Goal: Navigation & Orientation: Find specific page/section

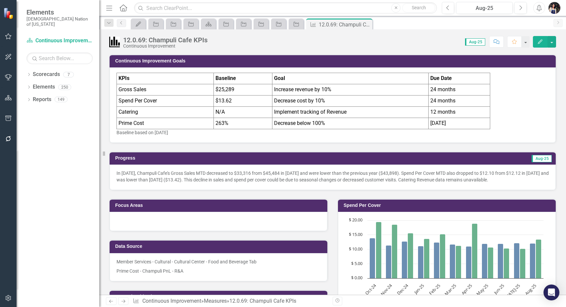
click at [107, 8] on icon "button" at bounding box center [109, 8] width 6 height 5
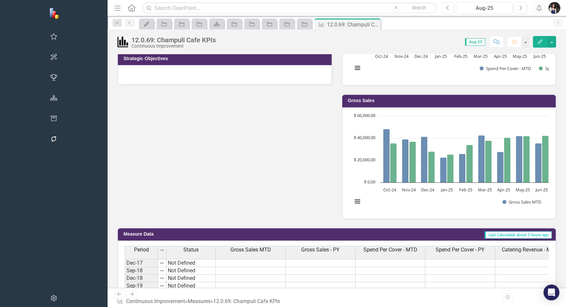
scroll to position [248, 0]
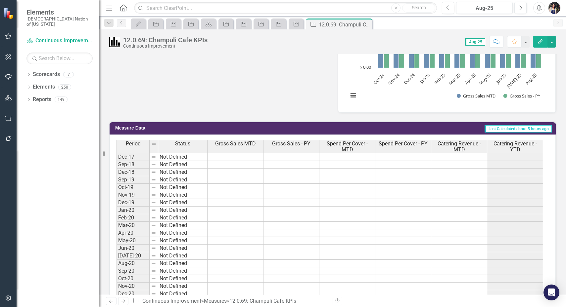
scroll to position [455, 0]
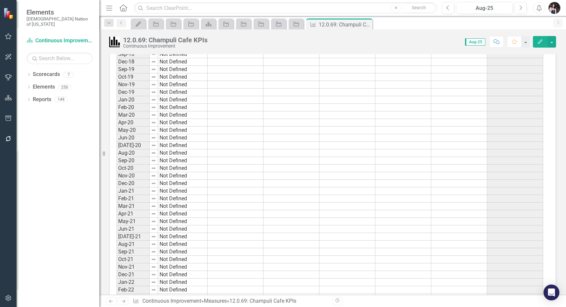
drag, startPoint x: 108, startPoint y: 5, endPoint x: 333, endPoint y: 264, distance: 342.9
click at [108, 6] on icon "Menu" at bounding box center [109, 7] width 9 height 7
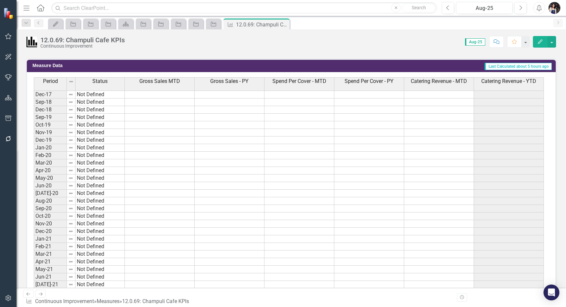
scroll to position [414, 0]
